Goal: Task Accomplishment & Management: Manage account settings

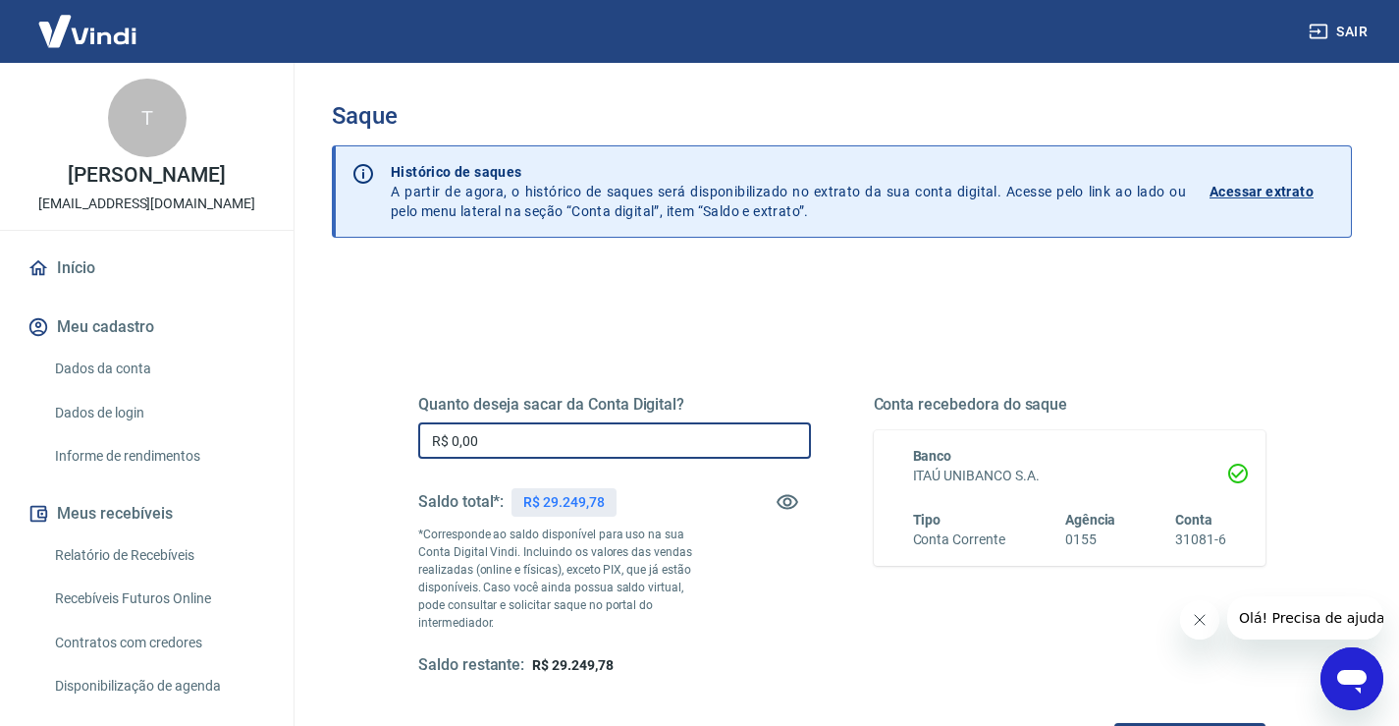
click at [628, 459] on input "R$ 0,00" at bounding box center [614, 440] width 393 height 36
type input "R$ 3.364,30"
click at [1208, 623] on button "Fechar mensagem da empresa" at bounding box center [1198, 619] width 39 height 39
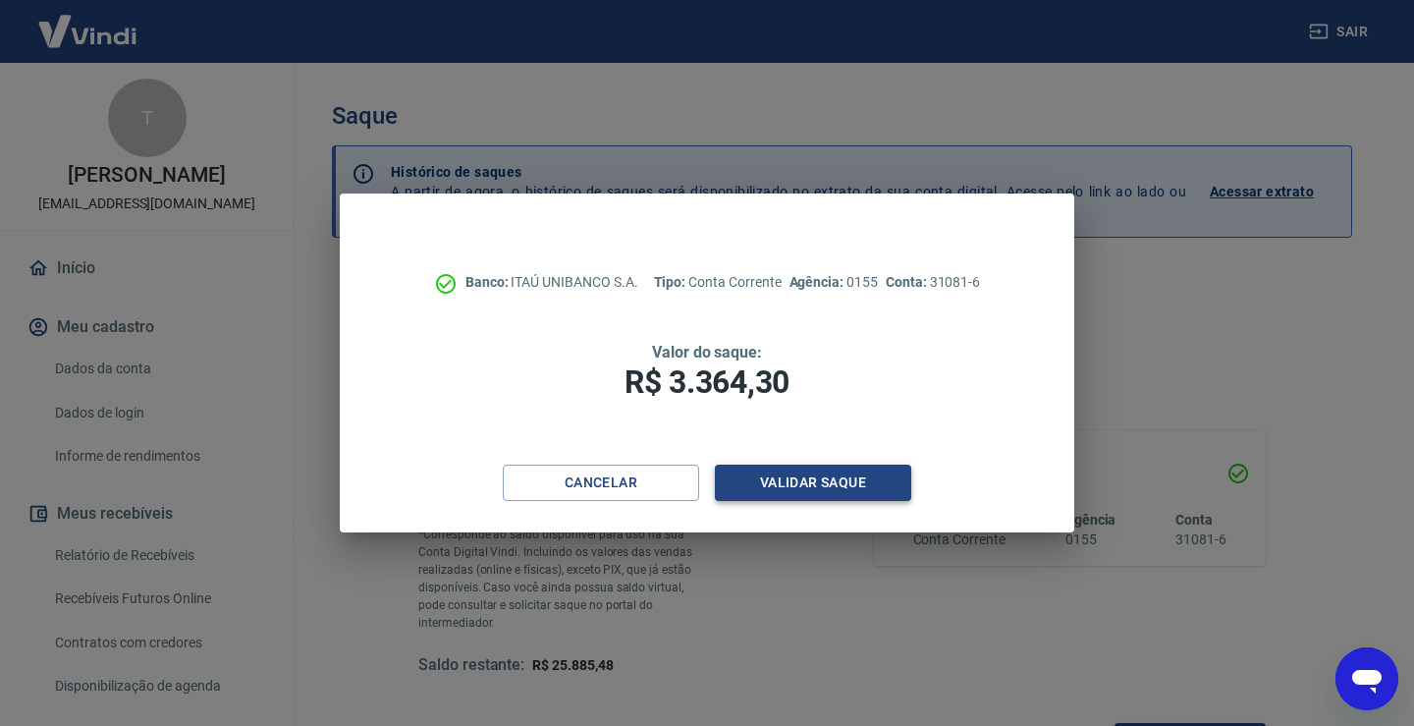
click at [788, 484] on button "Validar saque" at bounding box center [813, 482] width 196 height 36
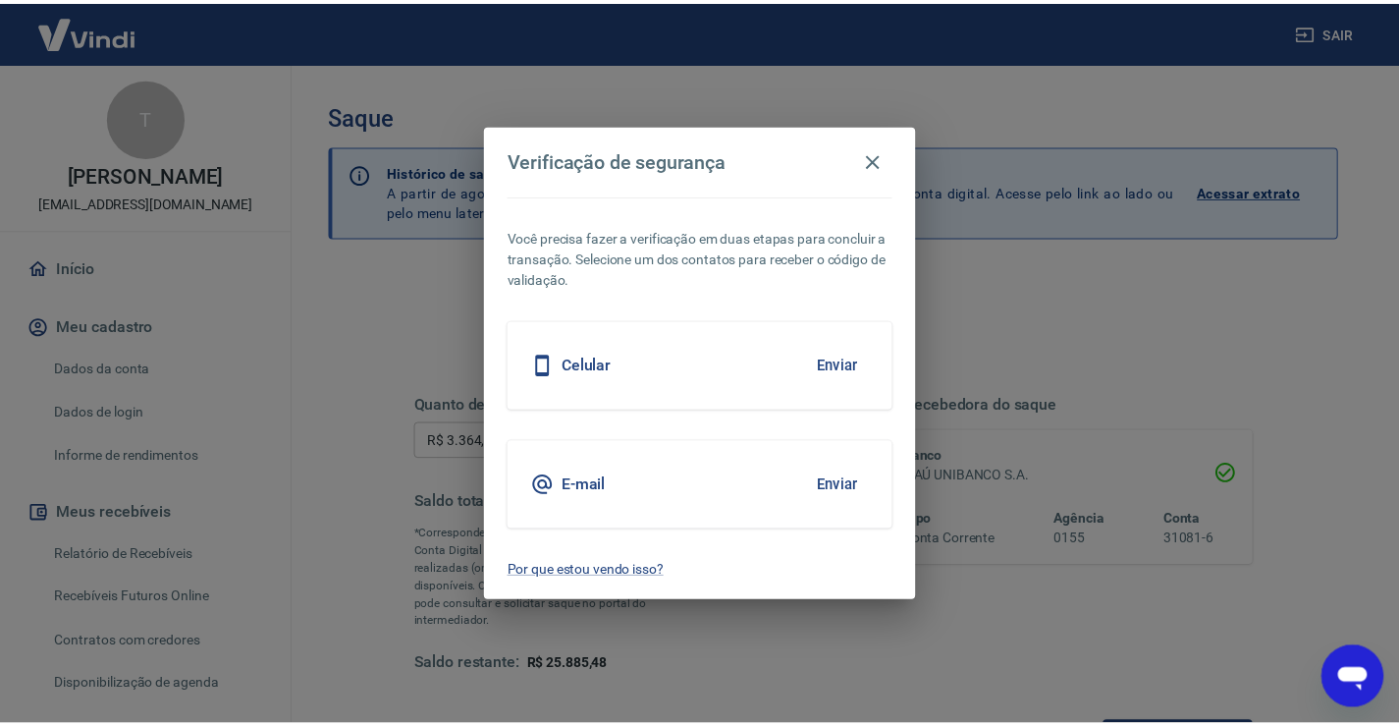
scroll to position [16, 0]
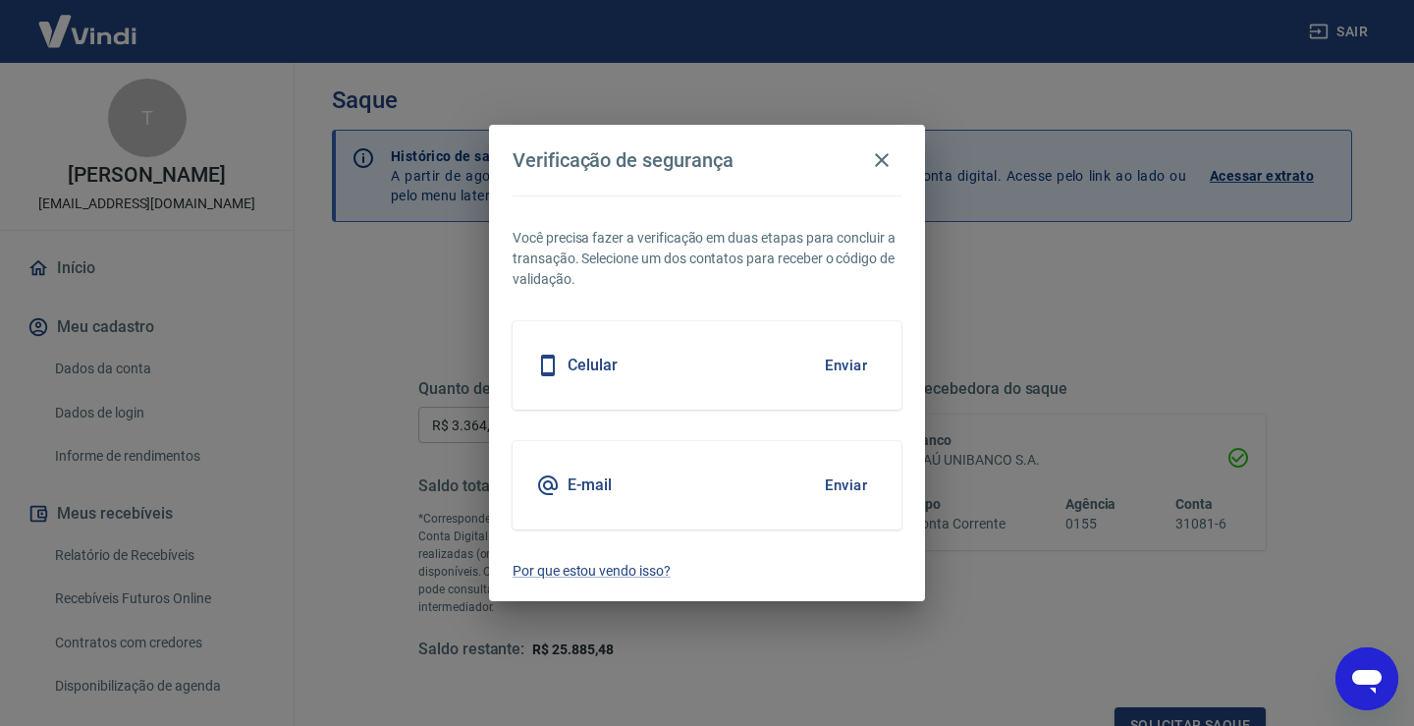
click at [849, 480] on button "Enviar" at bounding box center [846, 484] width 64 height 41
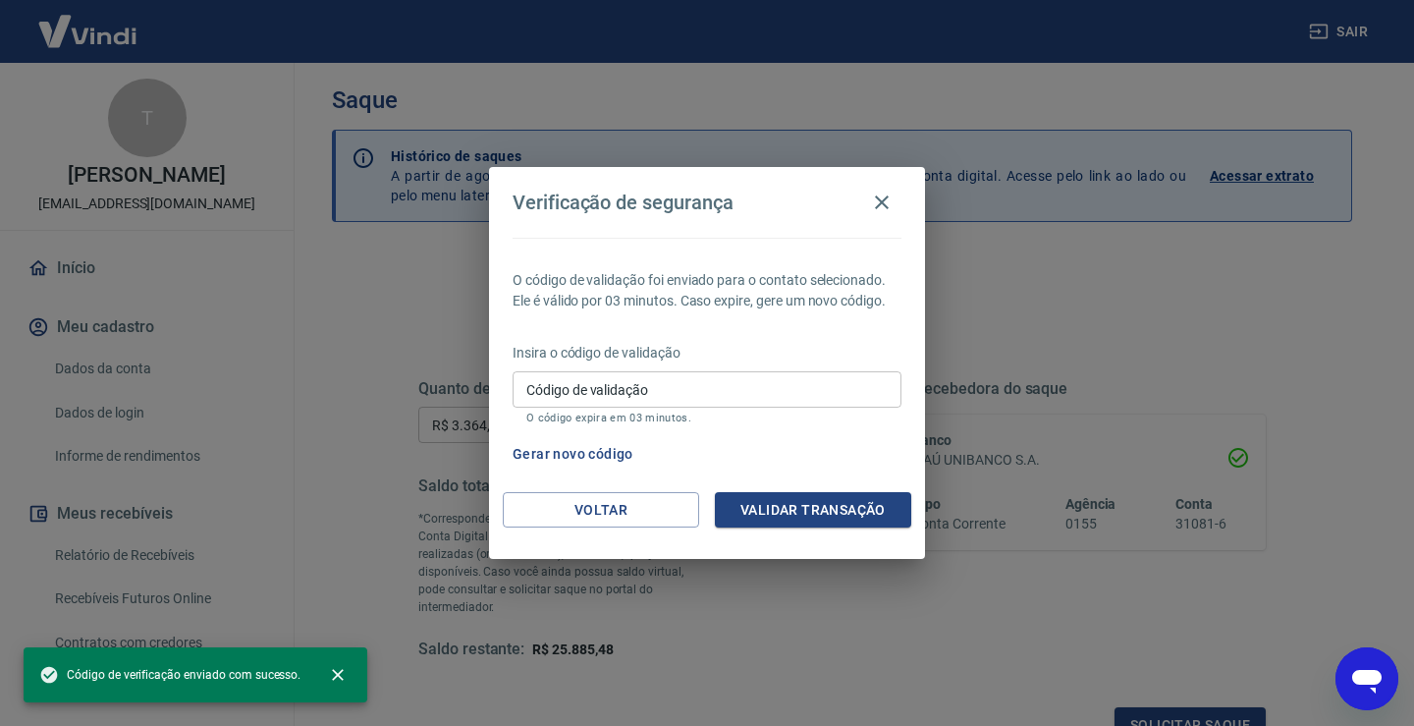
click at [731, 387] on input "Código de validação" at bounding box center [707, 389] width 389 height 36
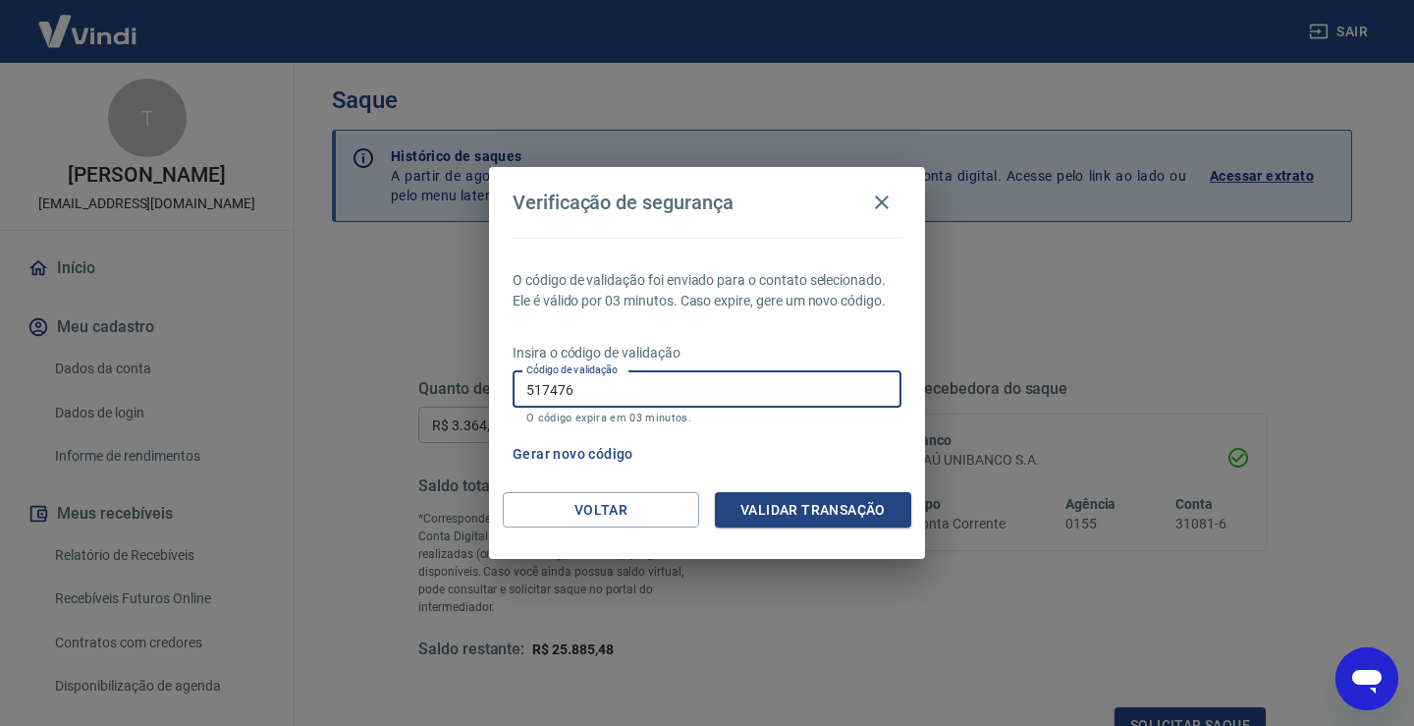
type input "517476"
click at [834, 517] on button "Validar transação" at bounding box center [813, 510] width 196 height 36
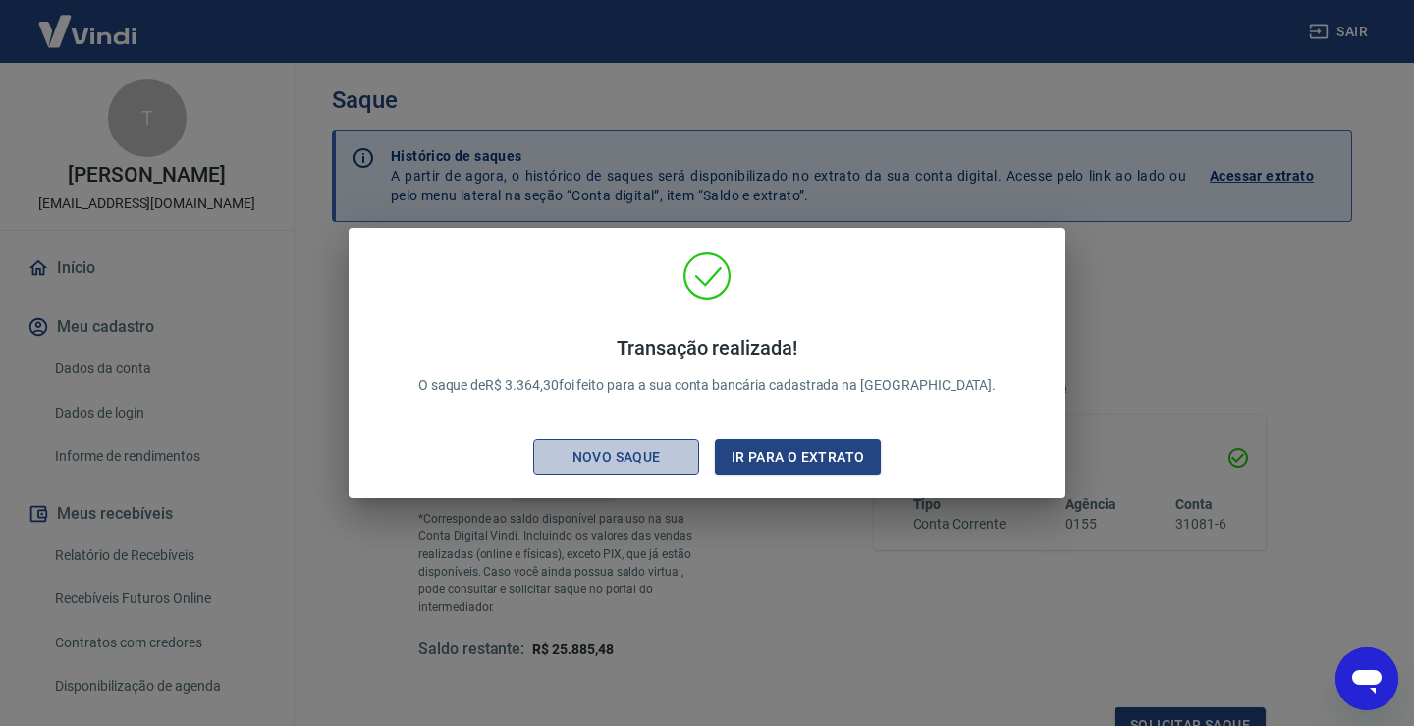
click at [654, 463] on div "Novo saque" at bounding box center [617, 457] width 136 height 25
